Goal: Information Seeking & Learning: Learn about a topic

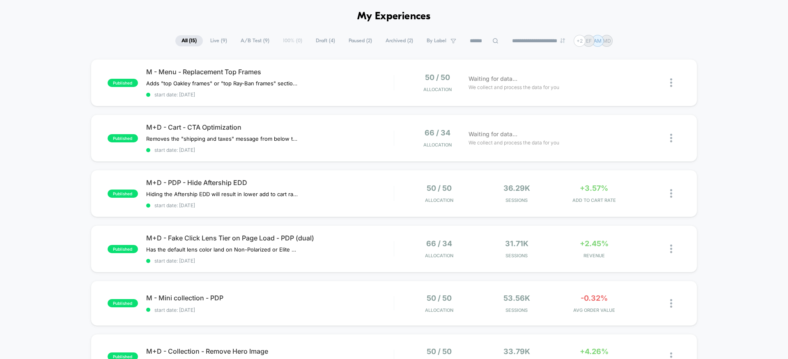
scroll to position [40, 0]
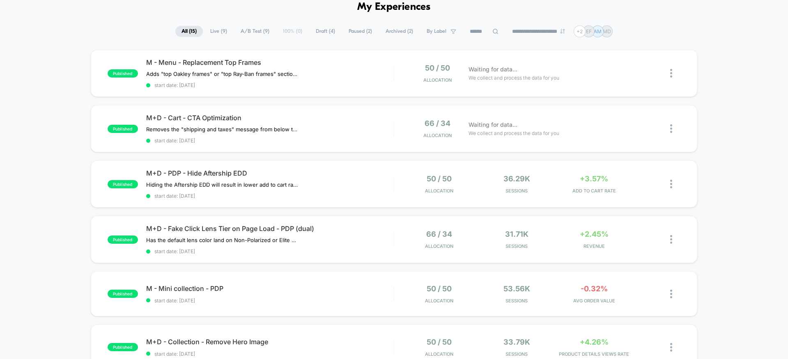
click at [213, 30] on span "Live ( 9 )" at bounding box center [218, 31] width 29 height 11
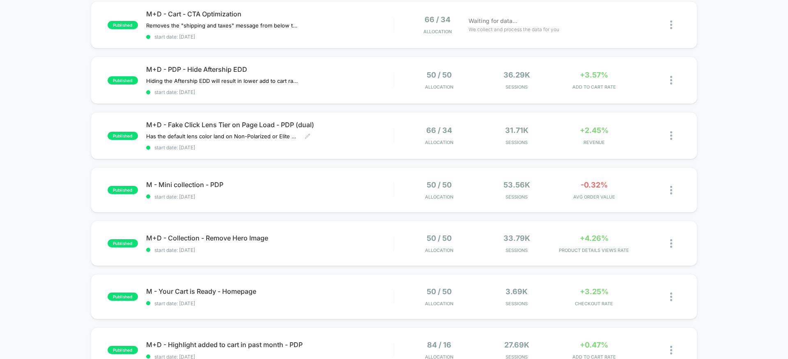
scroll to position [143, 0]
click at [336, 122] on span "M+D - Fake Click Lens Tier on Page Load - PDP (dual)" at bounding box center [270, 126] width 248 height 8
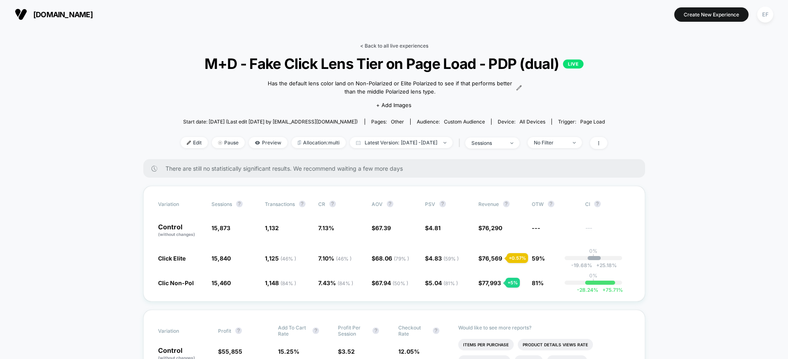
click at [413, 46] on link "< Back to all live experiences" at bounding box center [394, 46] width 68 height 6
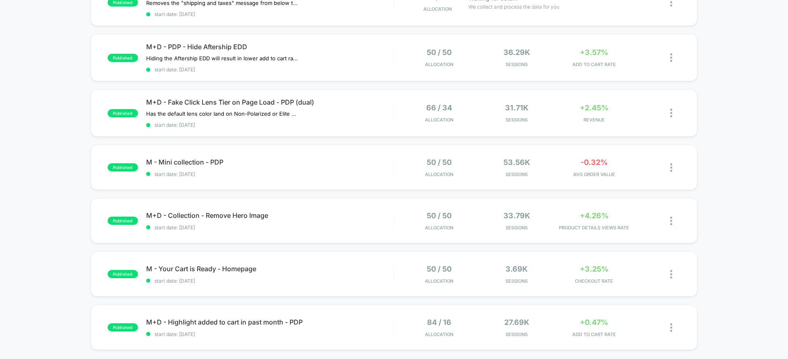
scroll to position [162, 0]
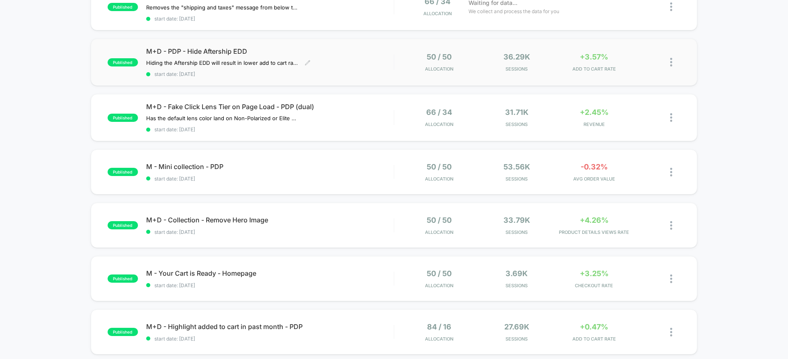
click at [368, 51] on span "M+D - PDP - Hide Aftership EDD" at bounding box center [270, 51] width 248 height 8
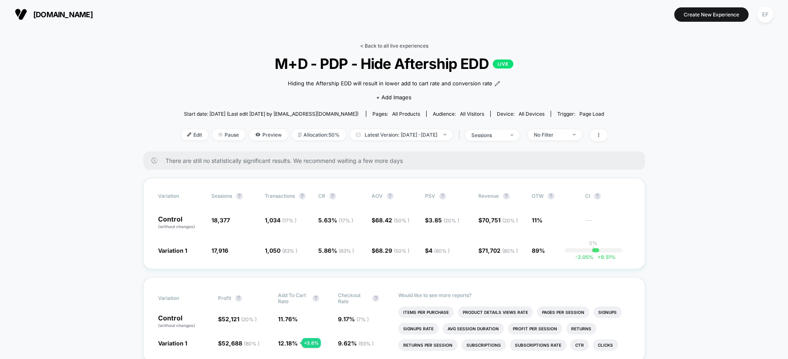
click at [394, 44] on link "< Back to all live experiences" at bounding box center [394, 46] width 68 height 6
